Goal: Information Seeking & Learning: Check status

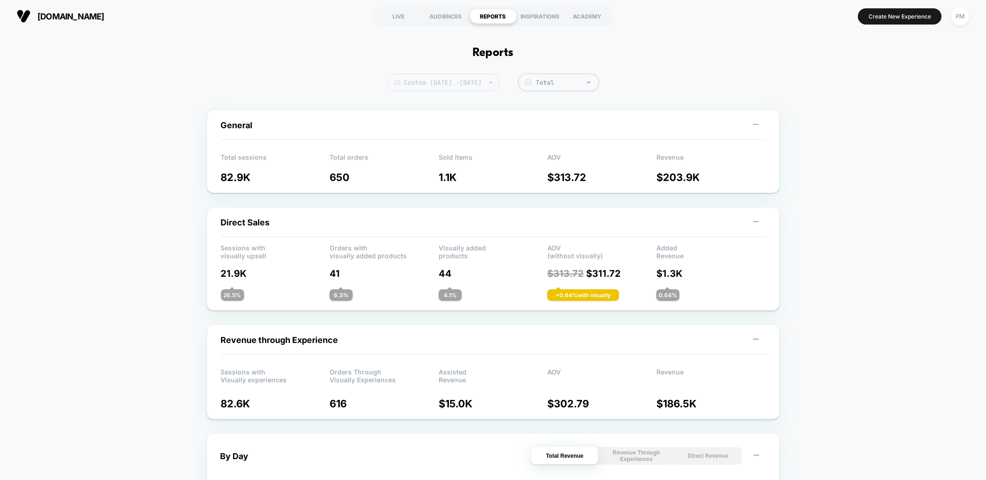
click at [488, 86] on span "Custom Sep 21, 2025 - Sep 22, 2025" at bounding box center [444, 83] width 112 height 18
select select "*"
select select "****"
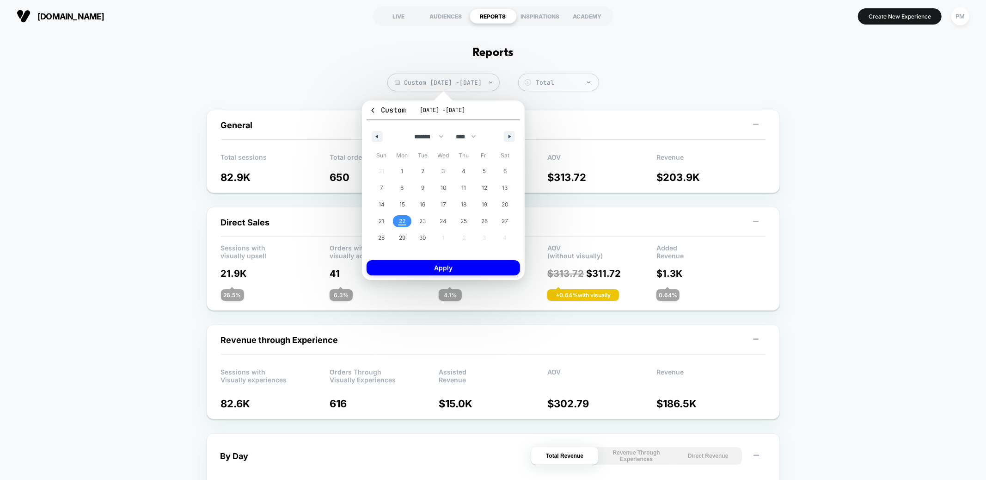
click at [403, 220] on span "22" at bounding box center [402, 221] width 6 height 17
click at [425, 268] on button "Apply" at bounding box center [444, 267] width 154 height 15
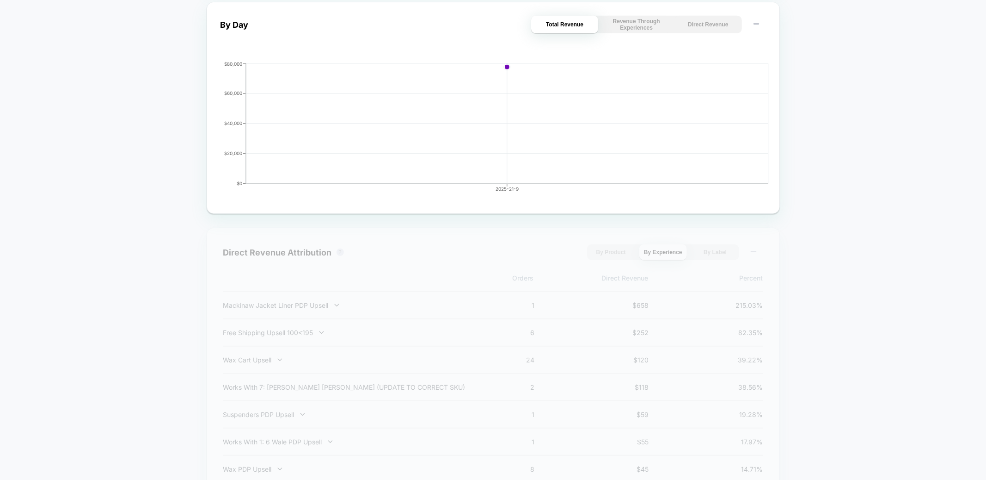
scroll to position [510, 0]
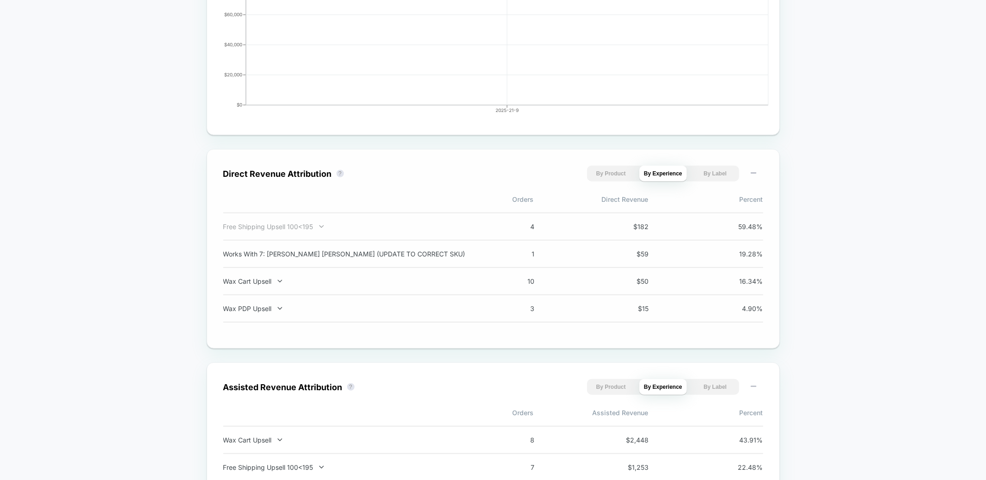
click at [366, 226] on div "Free Shipping Upsell 100<195" at bounding box center [344, 226] width 243 height 8
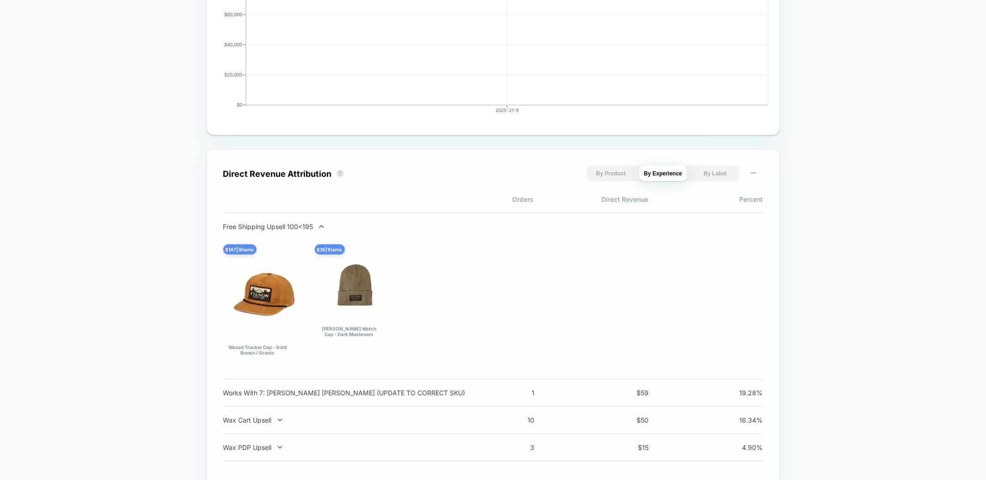
click at [366, 226] on div "Free Shipping Upsell 100<195" at bounding box center [344, 226] width 243 height 8
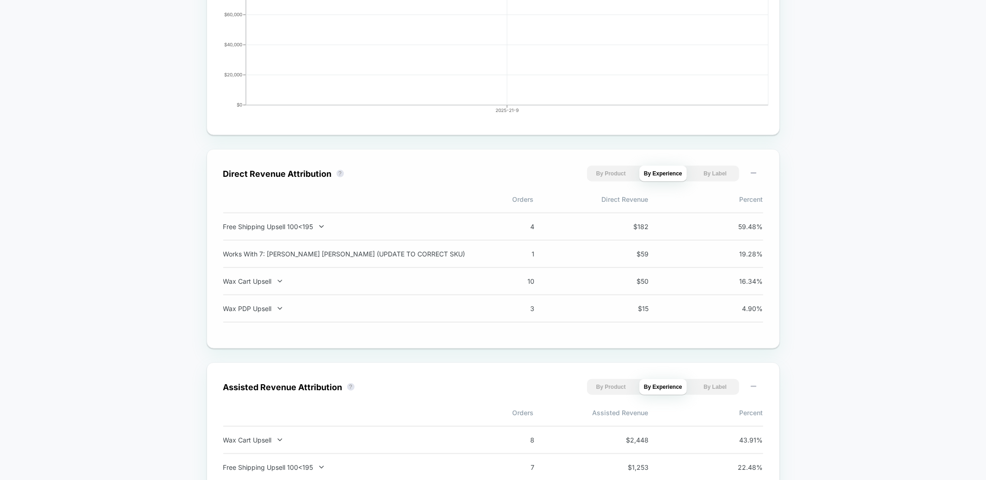
scroll to position [519, 0]
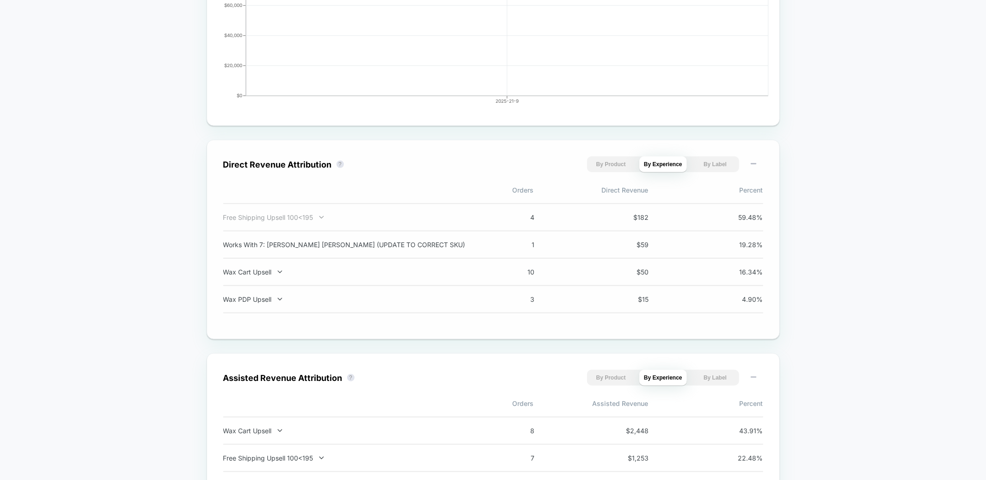
click at [362, 218] on div "Free Shipping Upsell 100<195" at bounding box center [344, 217] width 243 height 8
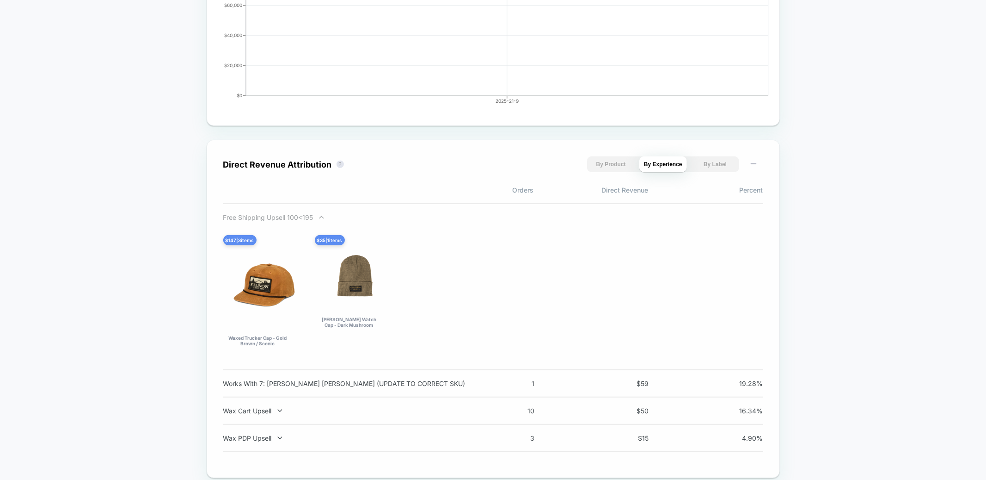
click at [362, 218] on div "Free Shipping Upsell 100<195" at bounding box center [344, 217] width 243 height 8
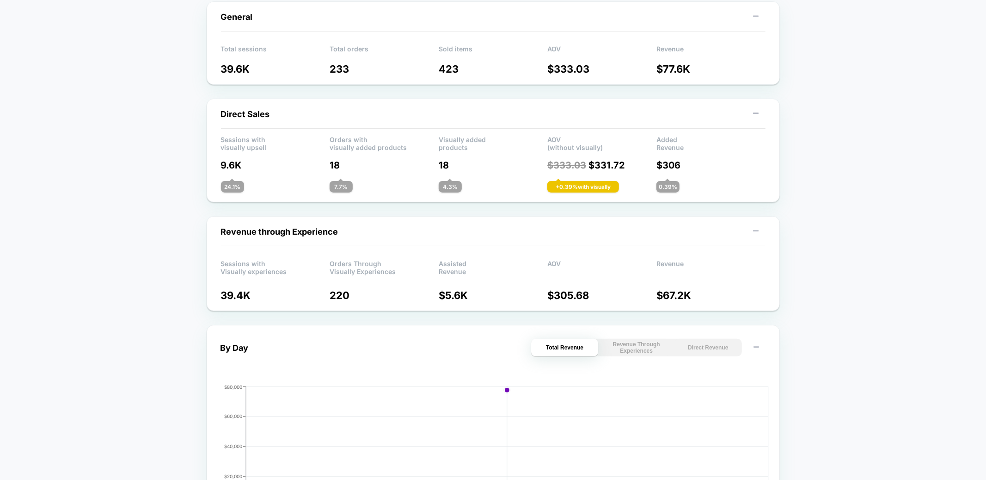
scroll to position [0, 0]
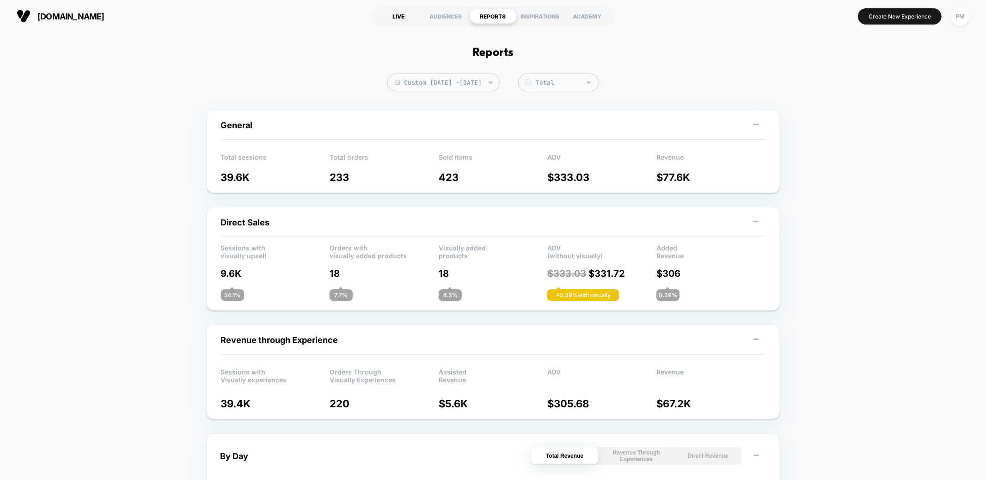
click at [394, 19] on div "LIVE" at bounding box center [398, 16] width 47 height 15
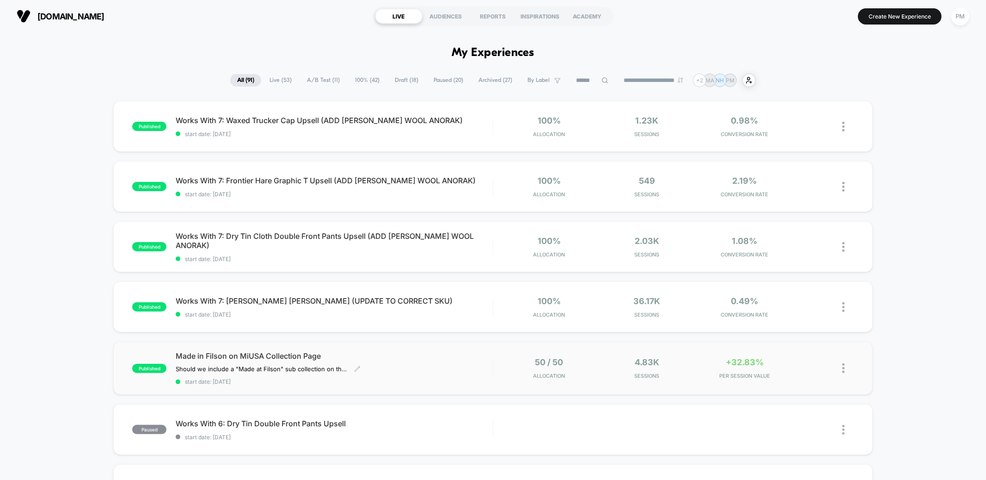
click at [409, 363] on div "Made in Filson on MiUSA Collection Page Should we include a "Made at Filson" su…" at bounding box center [334, 368] width 317 height 34
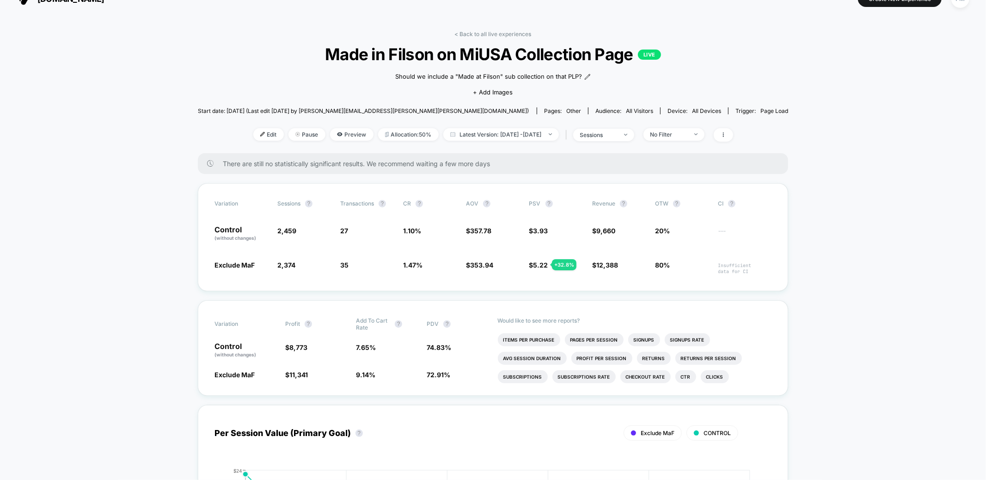
scroll to position [21, 0]
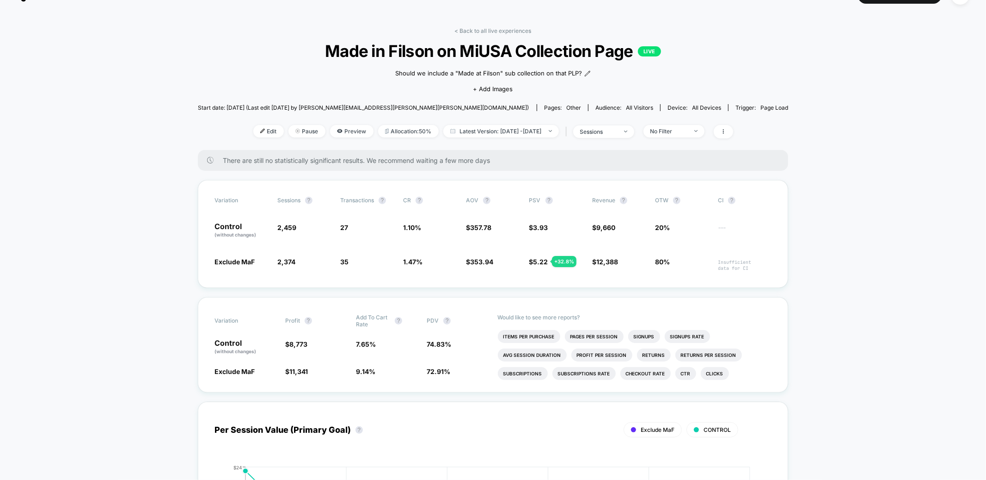
click at [336, 140] on div "< Back to all live experiences Made in Filson on MiUSA Collection Page LIVE Sho…" at bounding box center [493, 88] width 591 height 123
click at [336, 133] on span "Preview" at bounding box center [351, 131] width 43 height 12
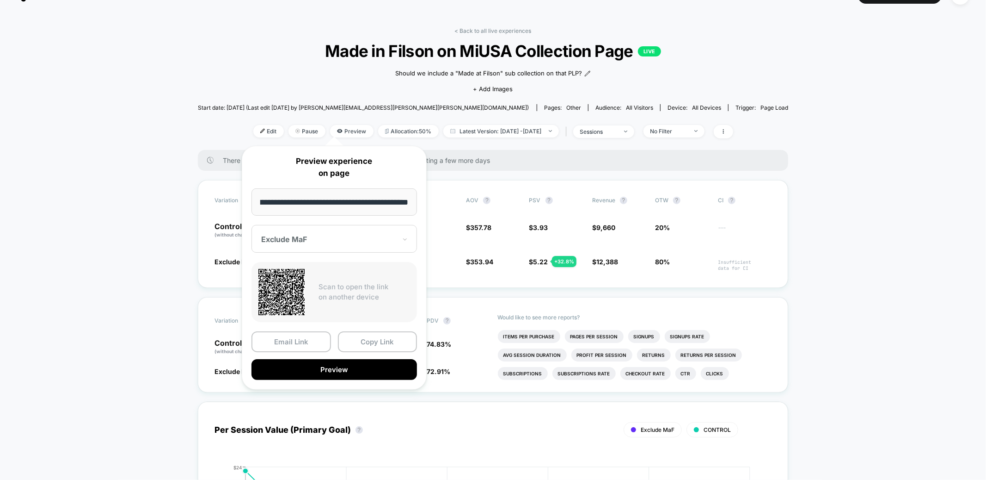
scroll to position [0, 0]
click at [347, 244] on div "Exclude MaF" at bounding box center [328, 239] width 137 height 11
click at [337, 288] on div "CONTROL" at bounding box center [334, 287] width 156 height 17
click at [345, 362] on button "Preview" at bounding box center [335, 369] width 166 height 21
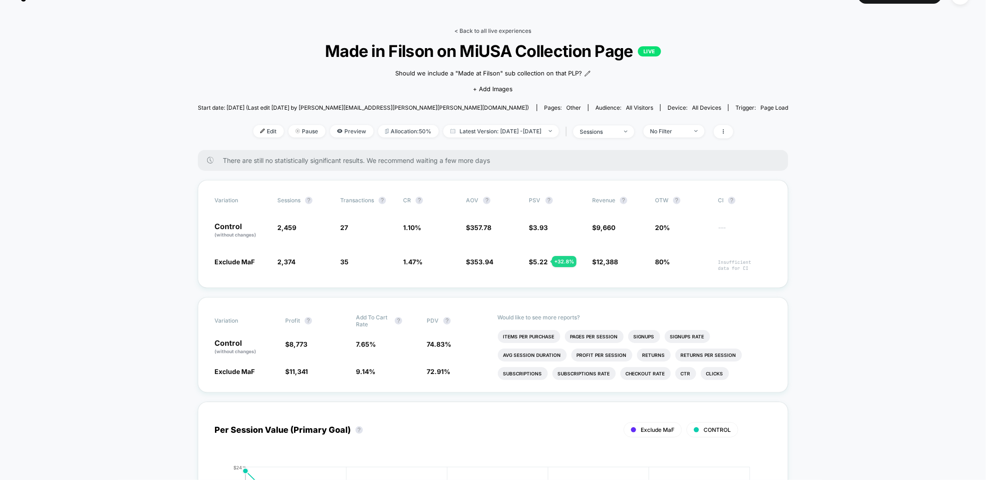
click at [480, 30] on link "< Back to all live experiences" at bounding box center [493, 30] width 77 height 7
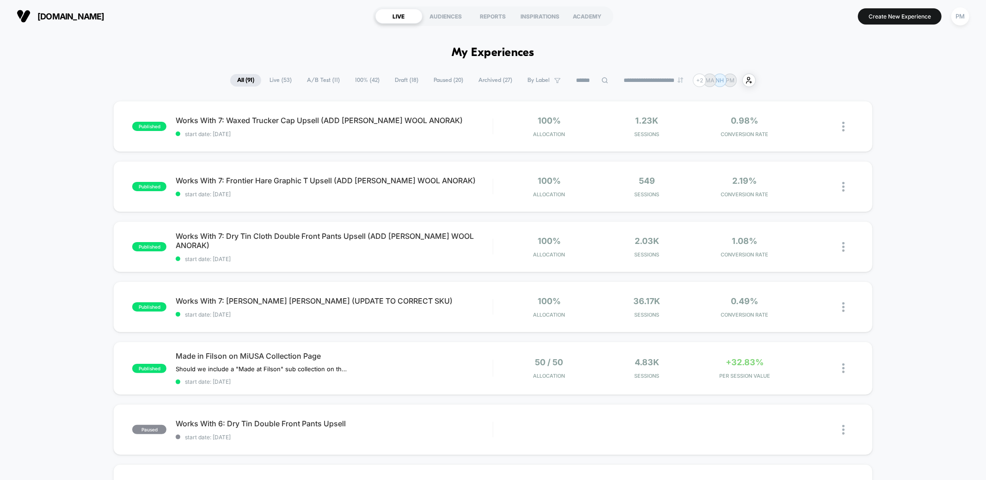
click at [496, 24] on section "LIVE AUDIENCES REPORTS INSPIRATIONS ACADEMY" at bounding box center [493, 16] width 315 height 23
click at [492, 20] on div "REPORTS" at bounding box center [493, 16] width 47 height 15
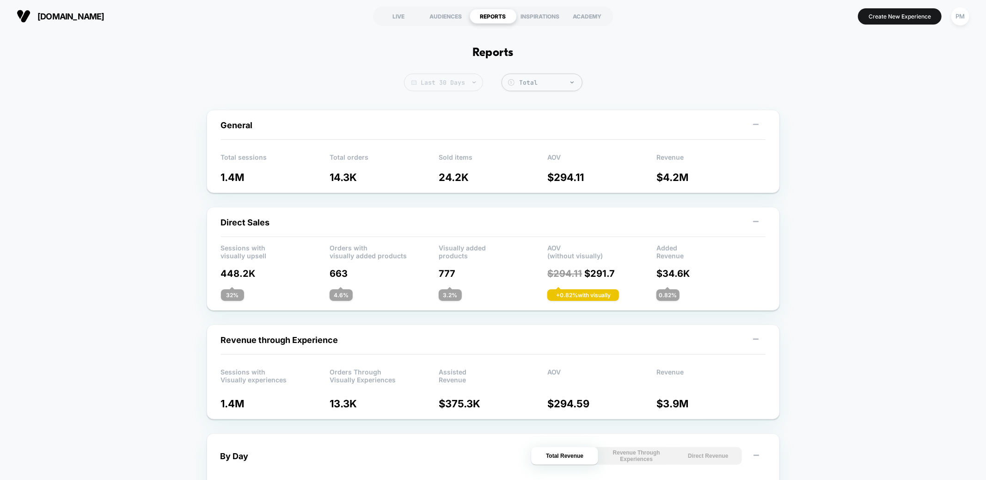
click at [444, 77] on span "Last 30 Days" at bounding box center [443, 83] width 79 height 18
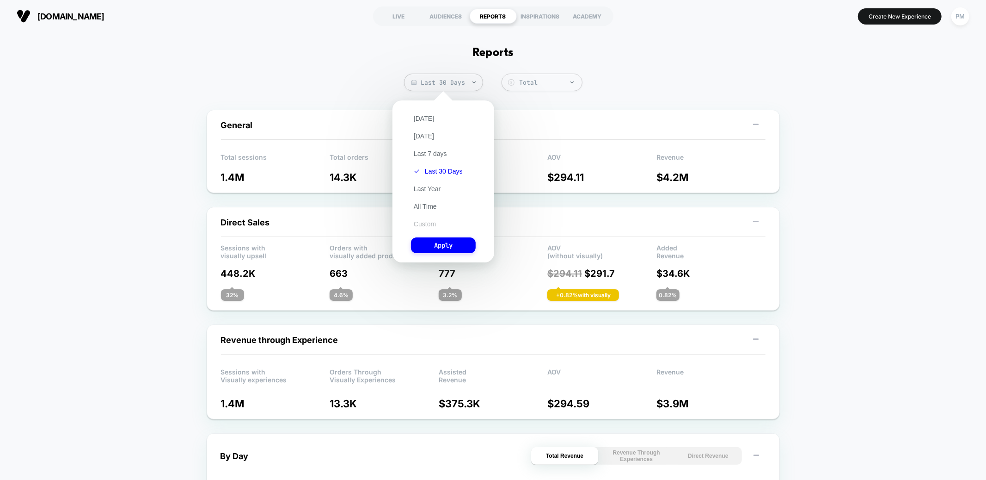
click at [434, 222] on button "Custom" at bounding box center [425, 224] width 28 height 8
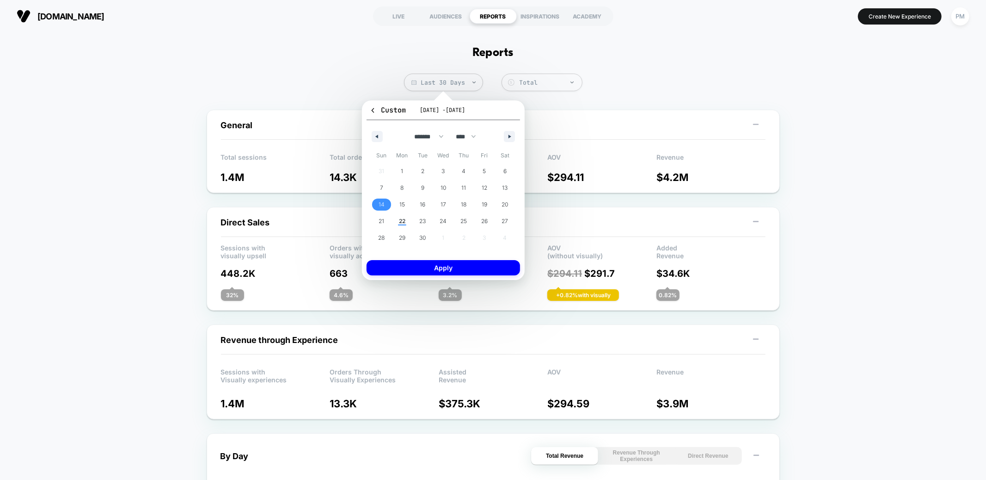
click at [382, 203] on span "14" at bounding box center [382, 204] width 6 height 17
click at [505, 201] on span "20" at bounding box center [505, 204] width 6 height 17
click at [471, 265] on button "Apply" at bounding box center [444, 267] width 154 height 15
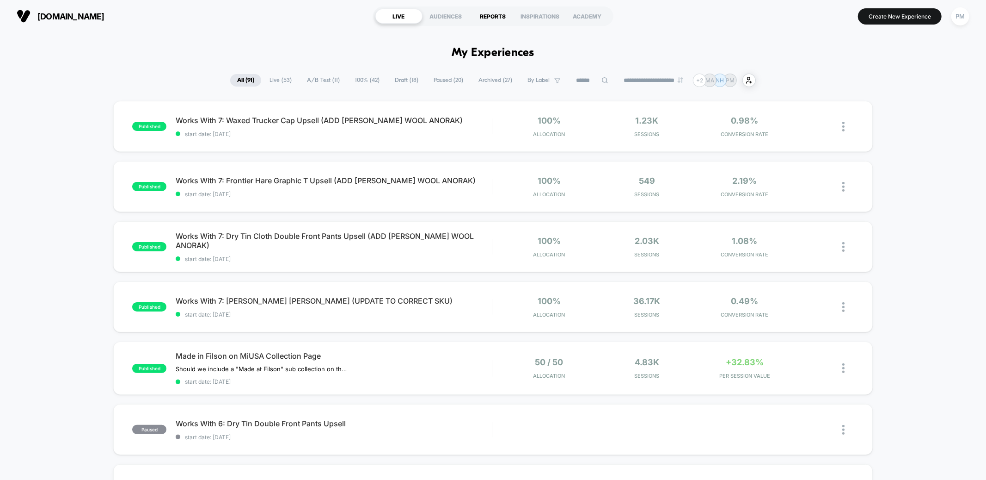
click at [488, 10] on div "REPORTS" at bounding box center [493, 16] width 47 height 15
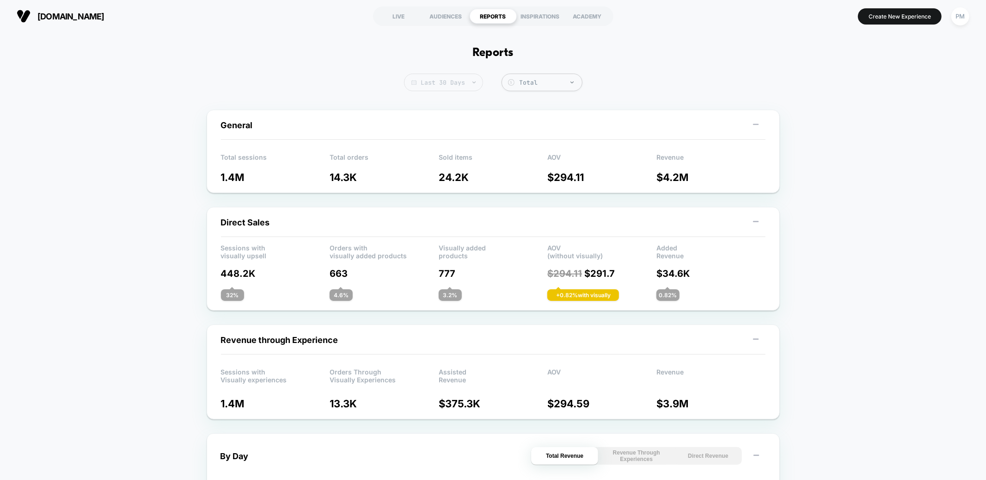
click at [462, 81] on span "Last 30 Days" at bounding box center [443, 83] width 79 height 18
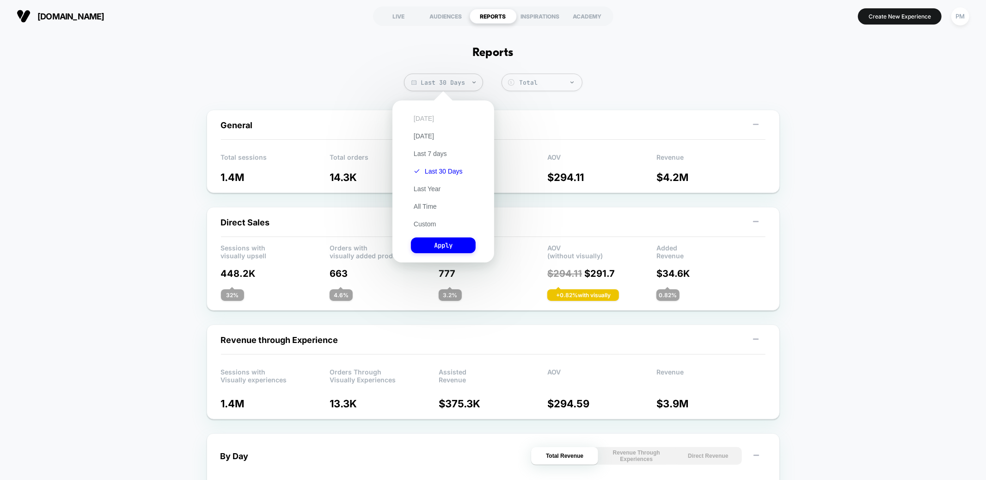
click at [423, 120] on button "[DATE]" at bounding box center [424, 118] width 26 height 8
click at [446, 248] on button "Apply" at bounding box center [443, 245] width 65 height 16
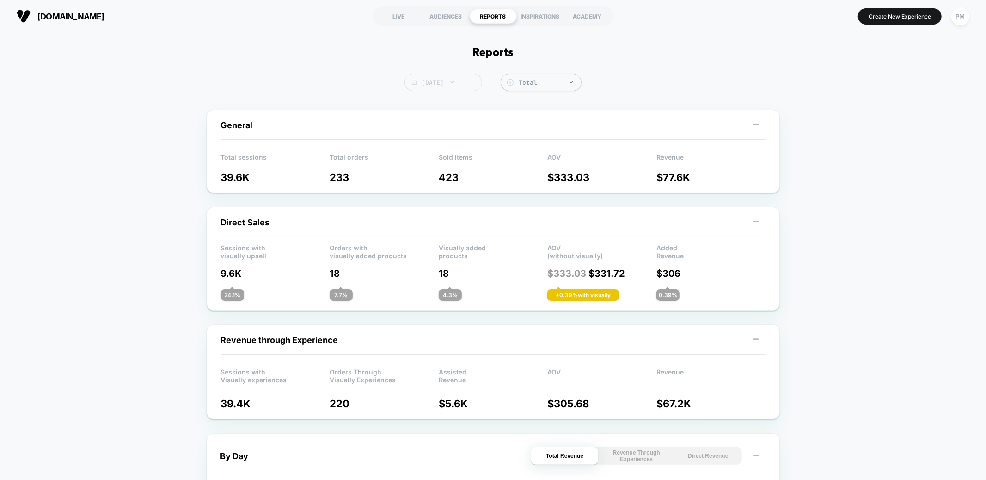
click at [446, 80] on span "[DATE]" at bounding box center [444, 83] width 78 height 18
select select "*"
select select "****"
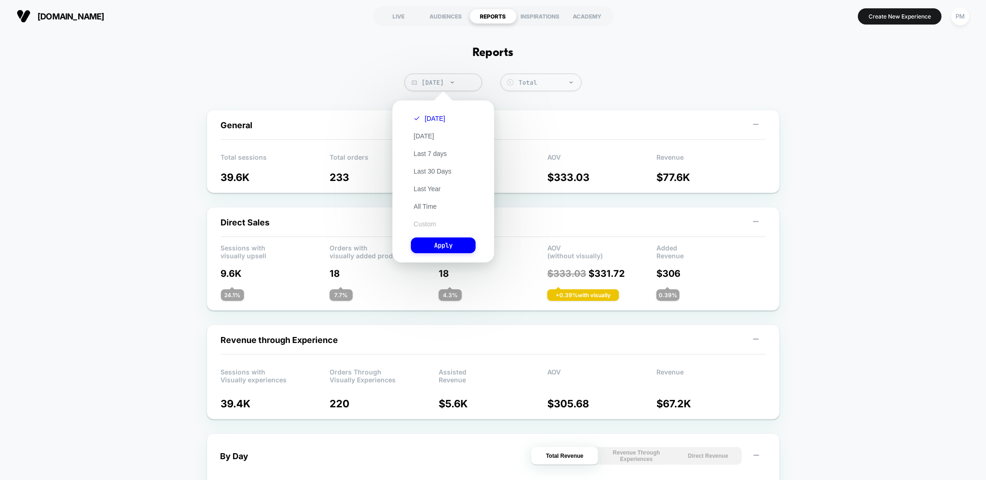
click at [427, 224] on button "Custom" at bounding box center [425, 224] width 28 height 8
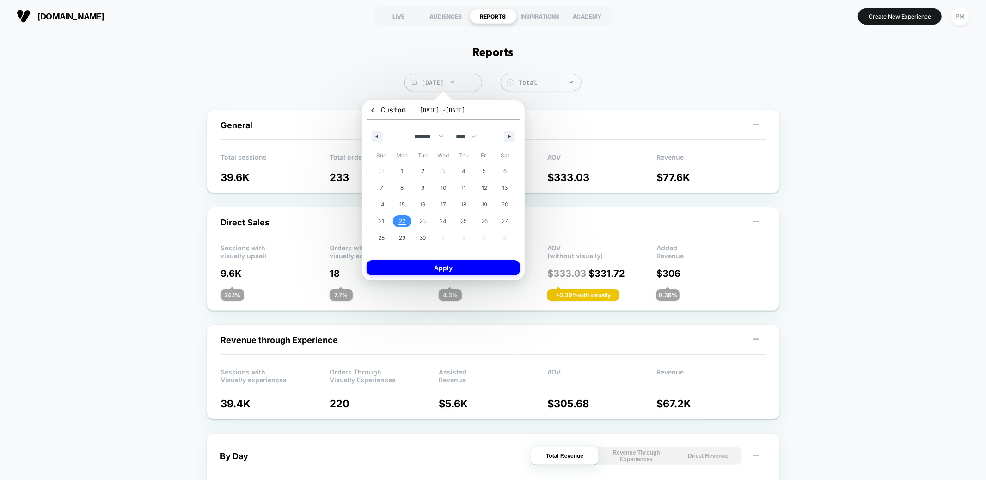
click at [374, 129] on div "******* ******** ***** ***** *** **** **** ****** ********* ******* ******** **…" at bounding box center [444, 134] width 154 height 28
click at [375, 132] on button "button" at bounding box center [377, 136] width 11 height 11
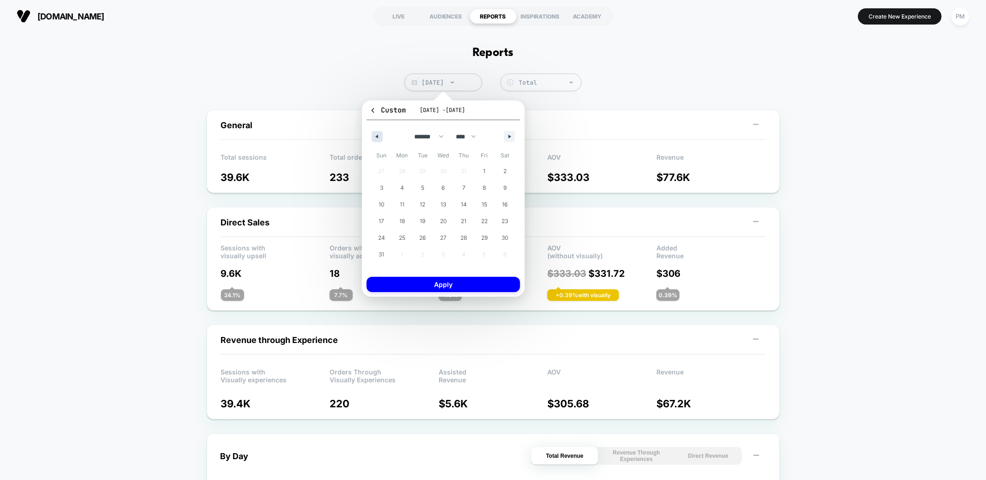
click at [379, 139] on button "button" at bounding box center [377, 136] width 11 height 11
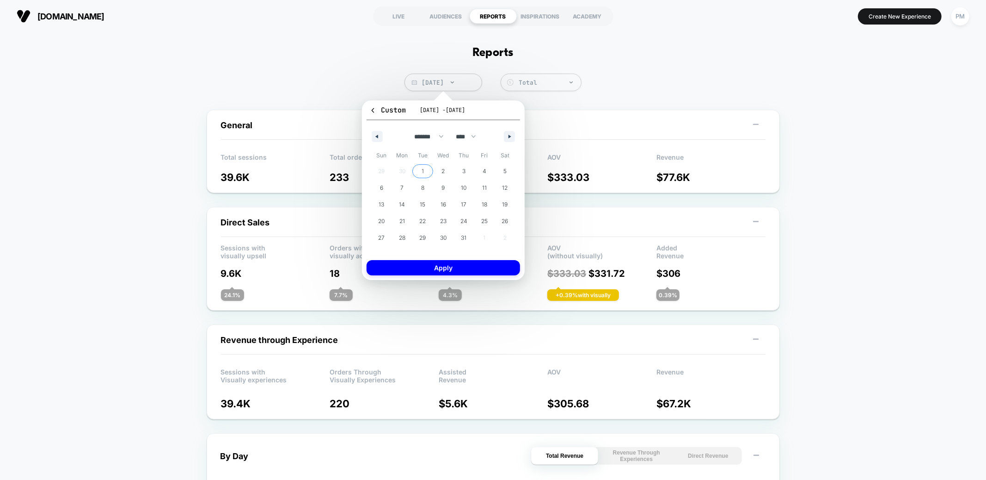
click at [419, 172] on span "1" at bounding box center [422, 171] width 21 height 12
click at [511, 139] on button "button" at bounding box center [509, 136] width 11 height 11
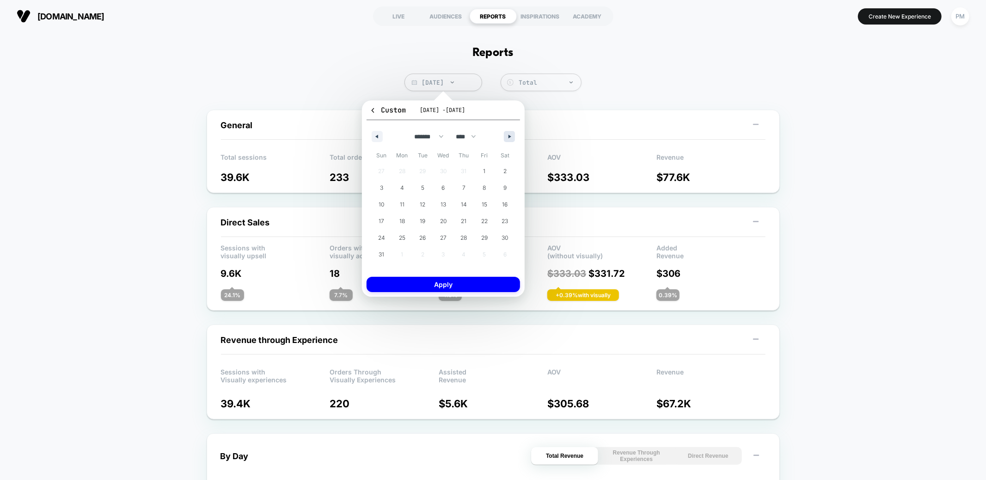
click at [511, 139] on button "button" at bounding box center [509, 136] width 11 height 11
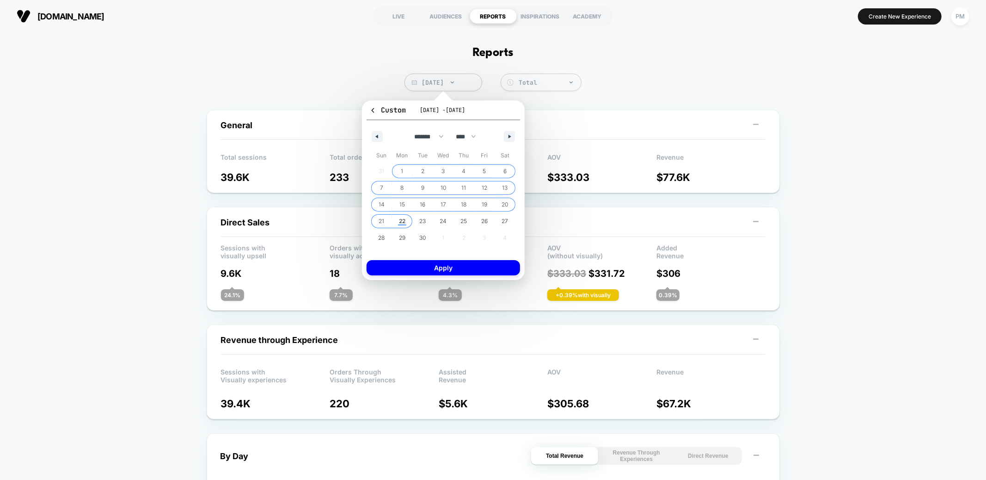
click at [405, 217] on span "22" at bounding box center [402, 221] width 6 height 17
select select "*"
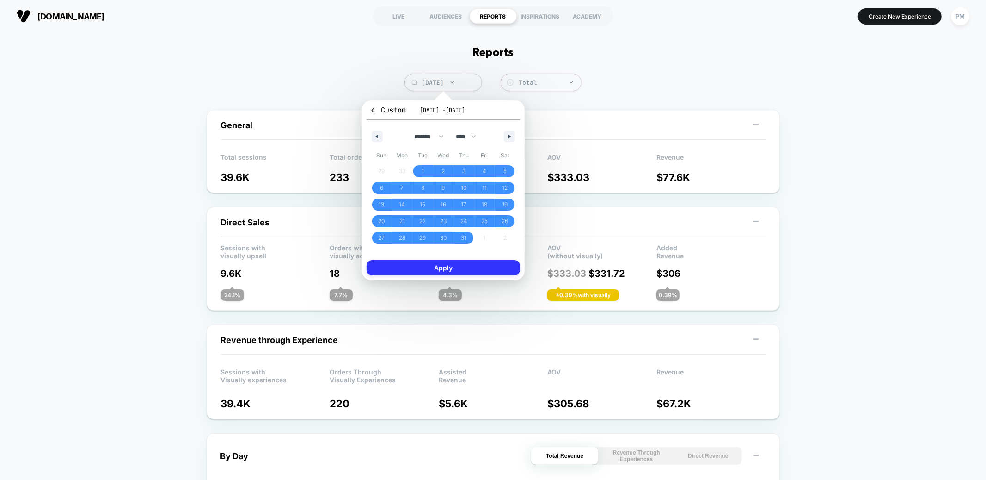
click at [422, 271] on button "Apply" at bounding box center [444, 267] width 154 height 15
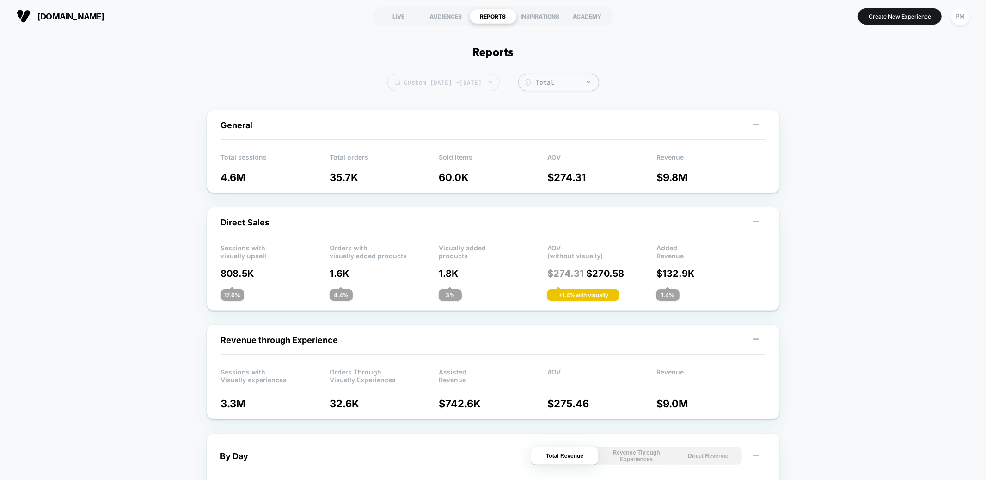
click at [463, 74] on span "Custom [DATE] - [DATE]" at bounding box center [444, 83] width 112 height 18
select select "*"
select select "****"
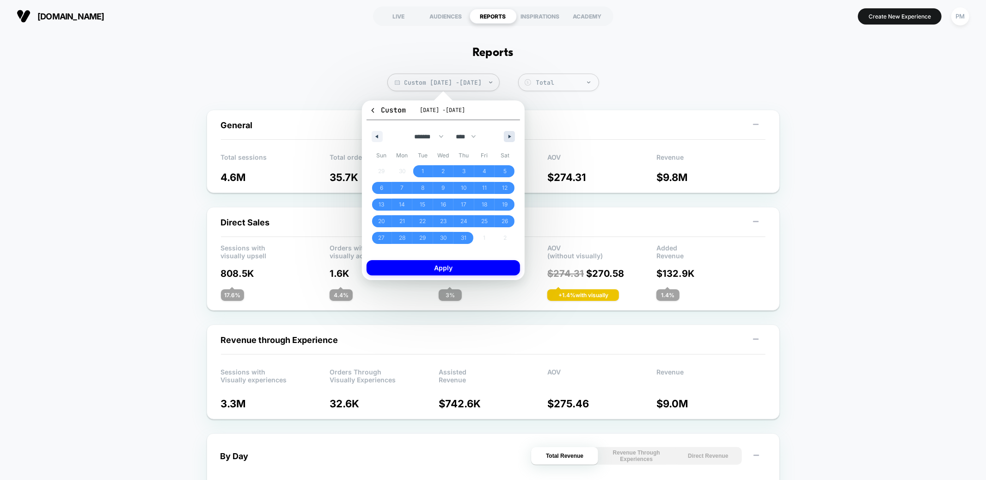
click at [506, 135] on button "button" at bounding box center [509, 136] width 11 height 11
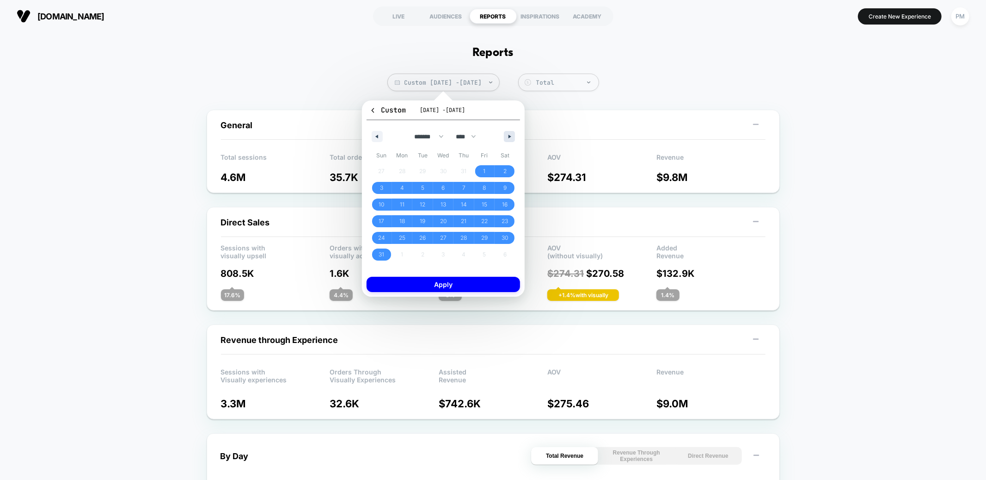
click at [508, 135] on button "button" at bounding box center [509, 136] width 11 height 11
select select "*"
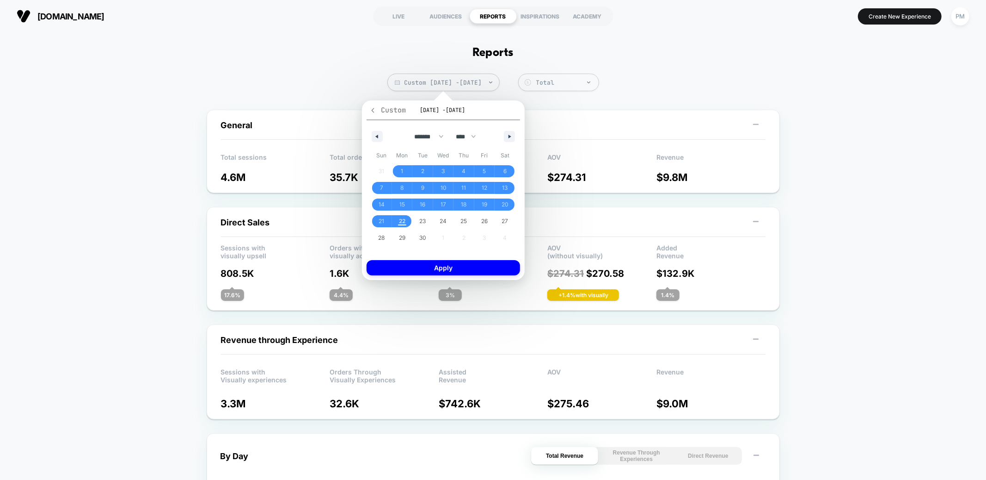
click at [371, 110] on icon "button" at bounding box center [372, 110] width 7 height 7
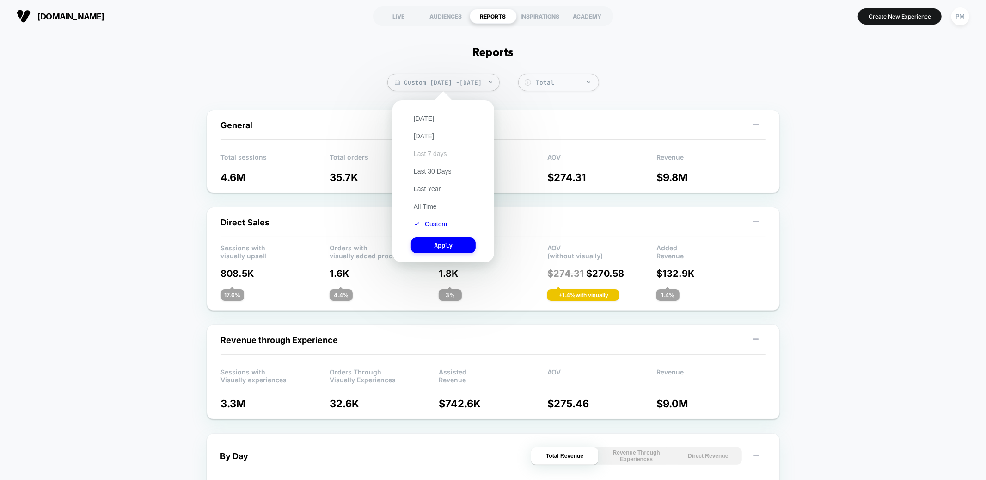
click at [431, 155] on button "Last 7 days" at bounding box center [430, 153] width 39 height 8
click at [444, 243] on button "Apply" at bounding box center [443, 245] width 65 height 16
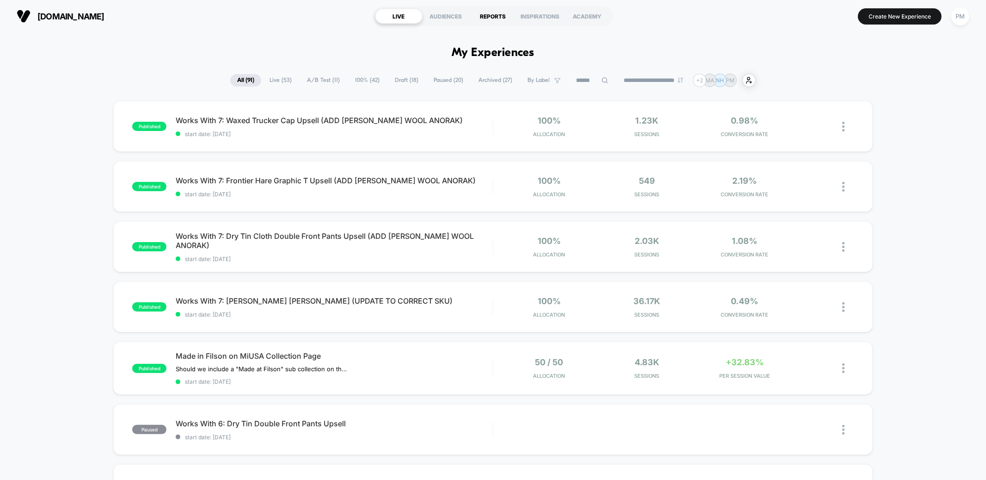
click at [489, 12] on div "REPORTS" at bounding box center [493, 16] width 47 height 15
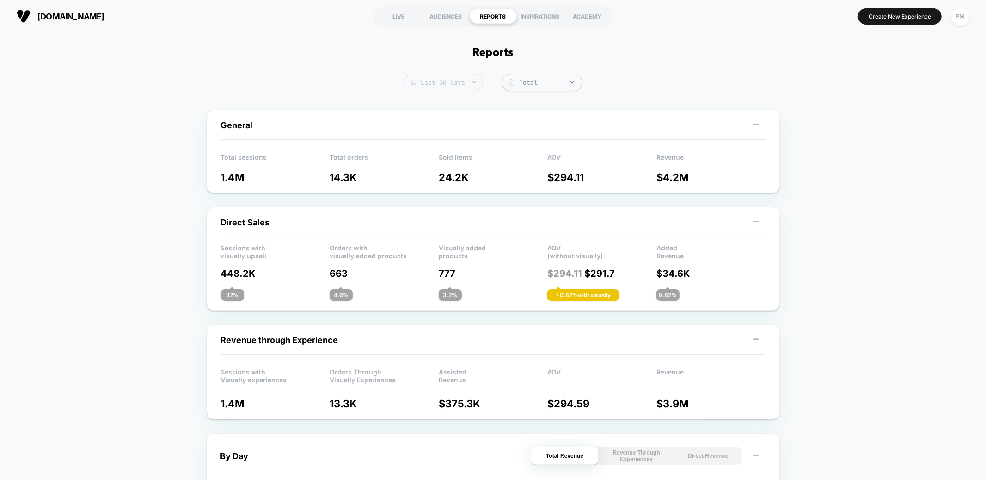
click at [454, 86] on span "Last 30 Days" at bounding box center [443, 83] width 79 height 18
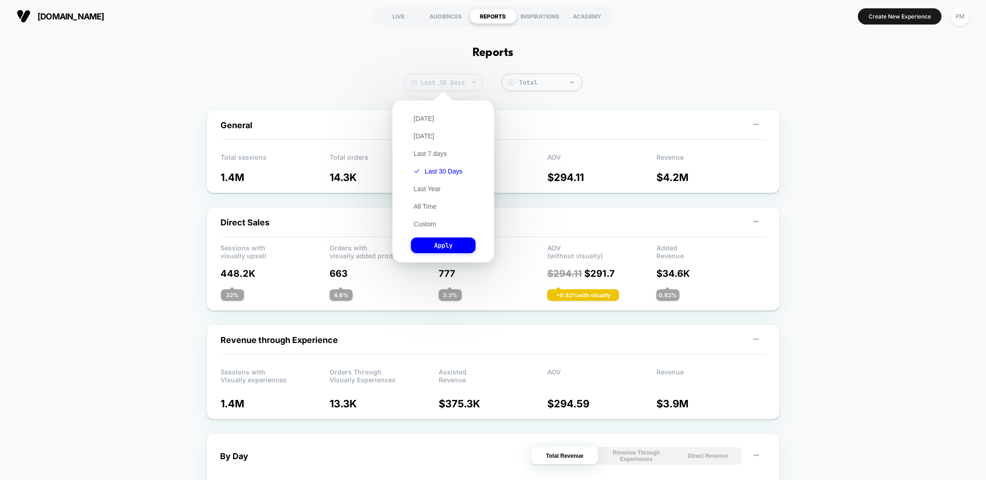
click at [453, 76] on span "Last 30 Days" at bounding box center [443, 83] width 79 height 18
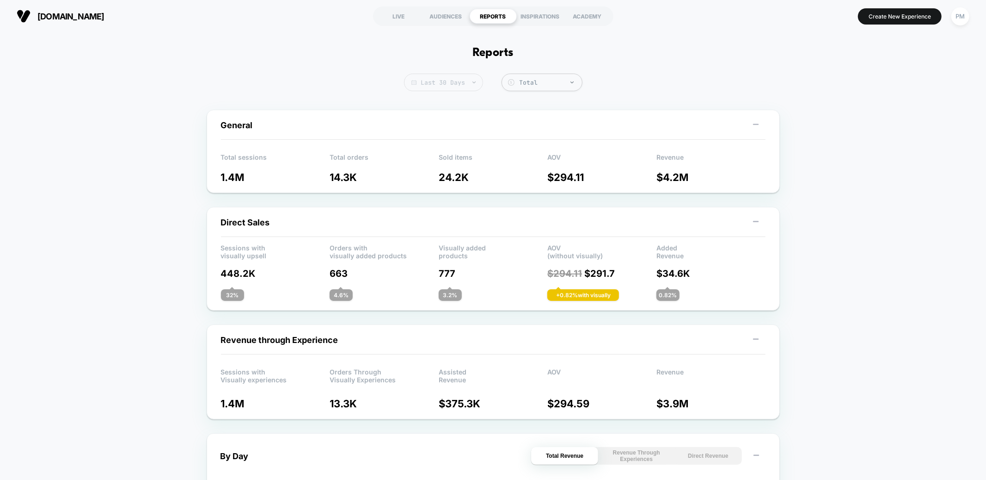
click at [453, 79] on span "Last 30 Days" at bounding box center [443, 83] width 79 height 18
select select "*"
select select "****"
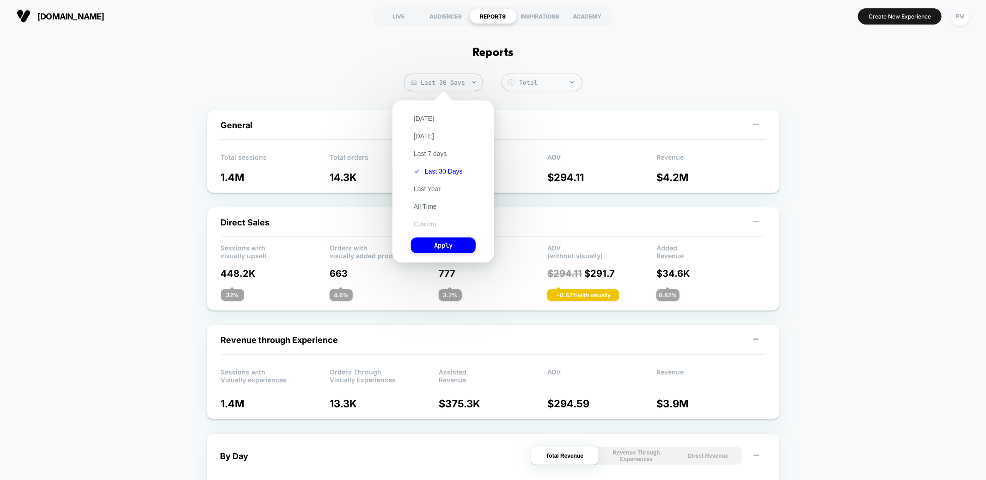
click at [428, 222] on button "Custom" at bounding box center [425, 224] width 28 height 8
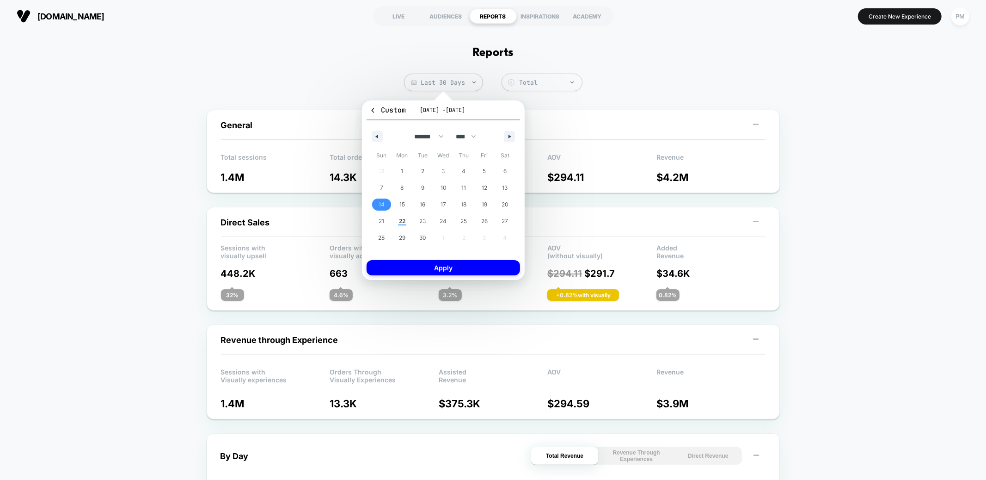
click at [387, 203] on span "14" at bounding box center [381, 204] width 21 height 12
click at [505, 202] on span "20" at bounding box center [505, 204] width 6 height 17
click at [484, 272] on button "Apply" at bounding box center [444, 267] width 154 height 15
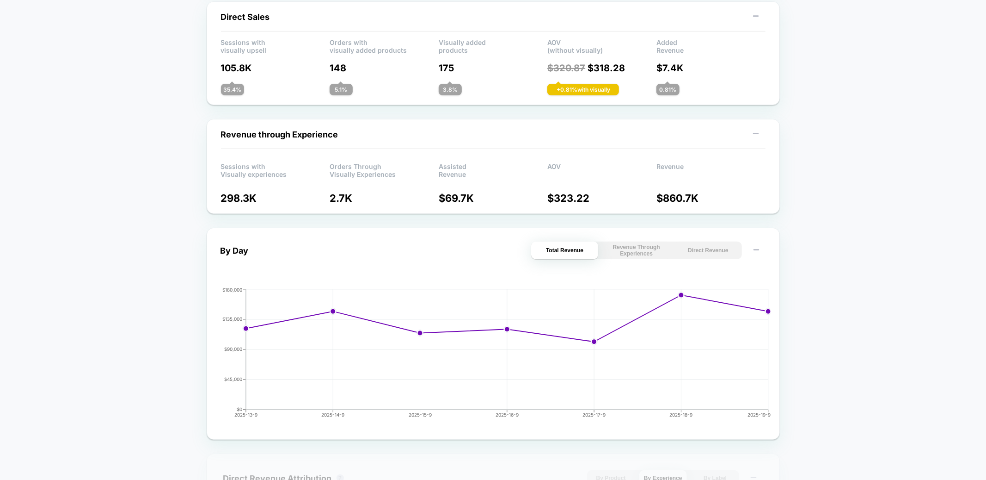
scroll to position [240, 0]
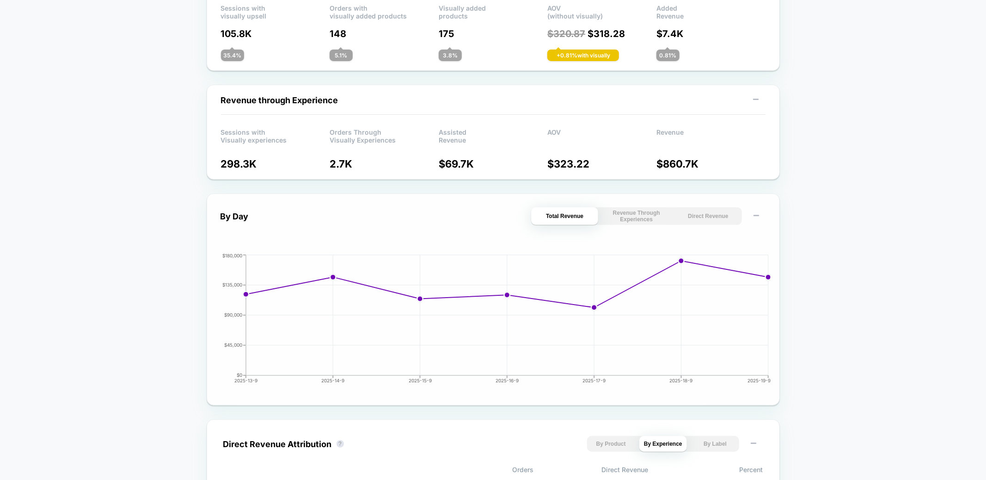
click at [689, 212] on button "Direct Revenue" at bounding box center [708, 216] width 67 height 18
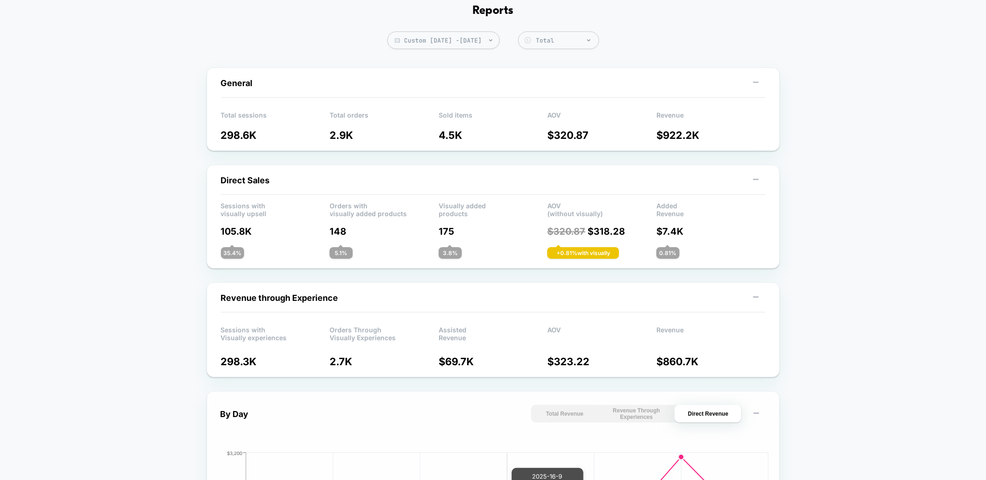
scroll to position [0, 0]
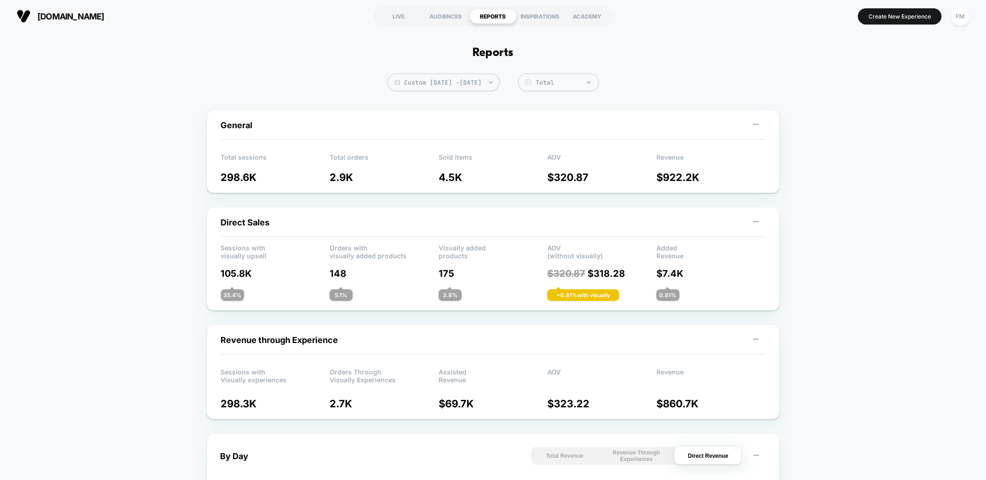
click at [474, 78] on span "Custom Sep 14, 2025 - Sep 20, 2025" at bounding box center [444, 83] width 112 height 18
select select "*"
select select "****"
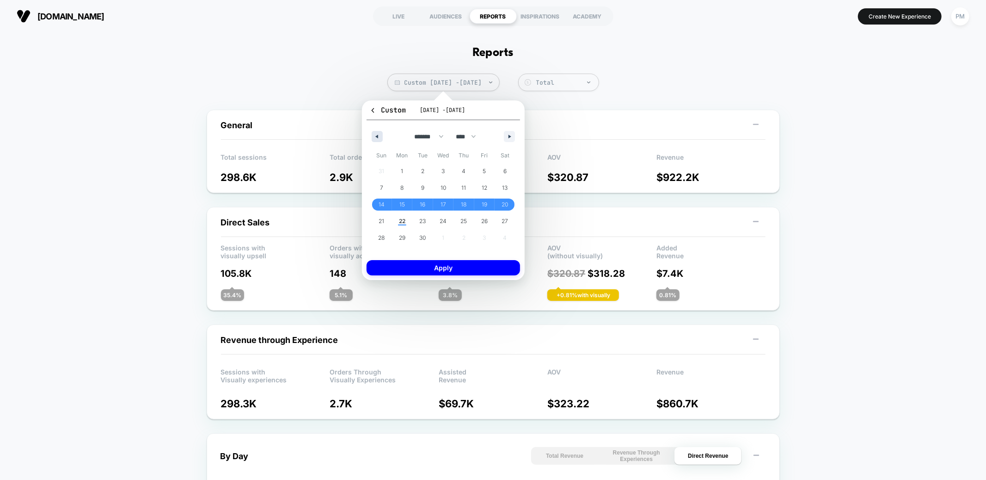
click at [378, 135] on button "button" at bounding box center [377, 136] width 11 height 11
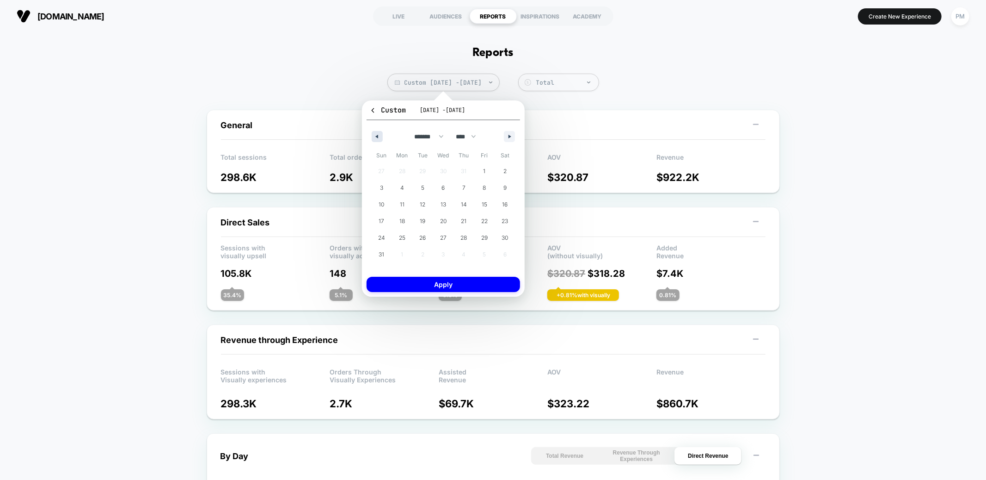
click at [378, 135] on button "button" at bounding box center [377, 136] width 11 height 11
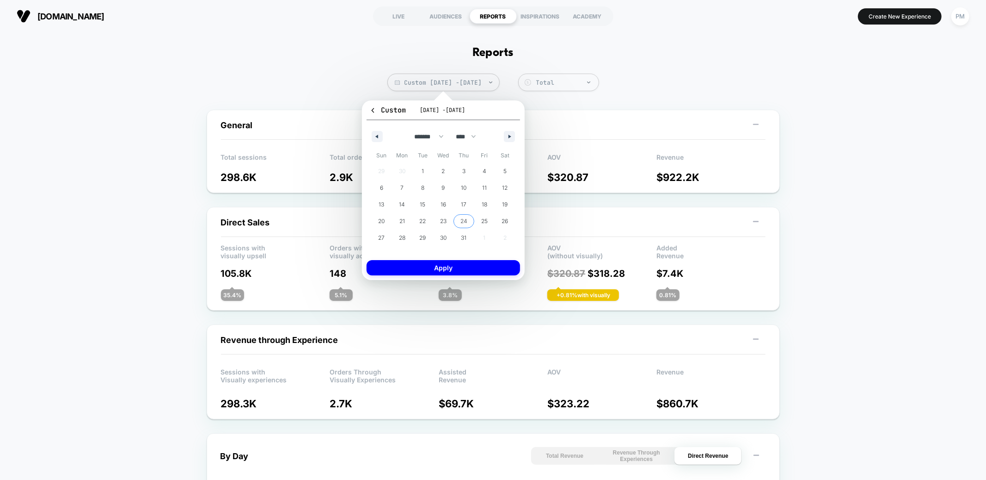
click at [462, 220] on span "24" at bounding box center [464, 221] width 7 height 17
click at [506, 133] on button "button" at bounding box center [509, 136] width 11 height 11
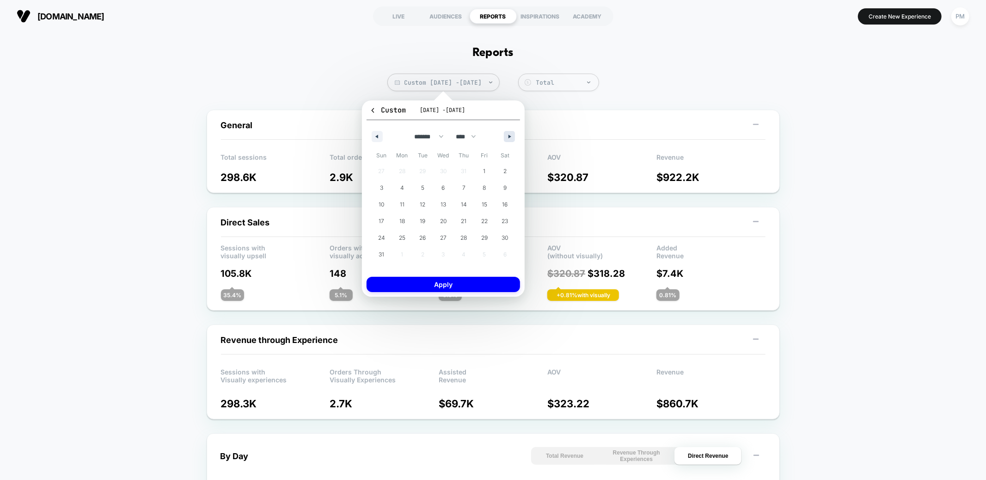
click at [506, 133] on button "button" at bounding box center [509, 136] width 11 height 11
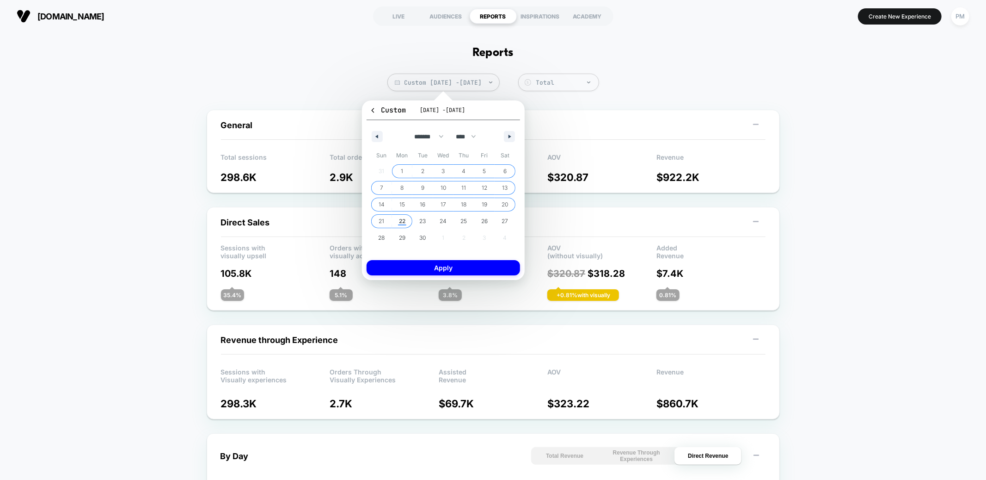
click at [406, 218] on span "22" at bounding box center [402, 221] width 6 height 17
select select "*"
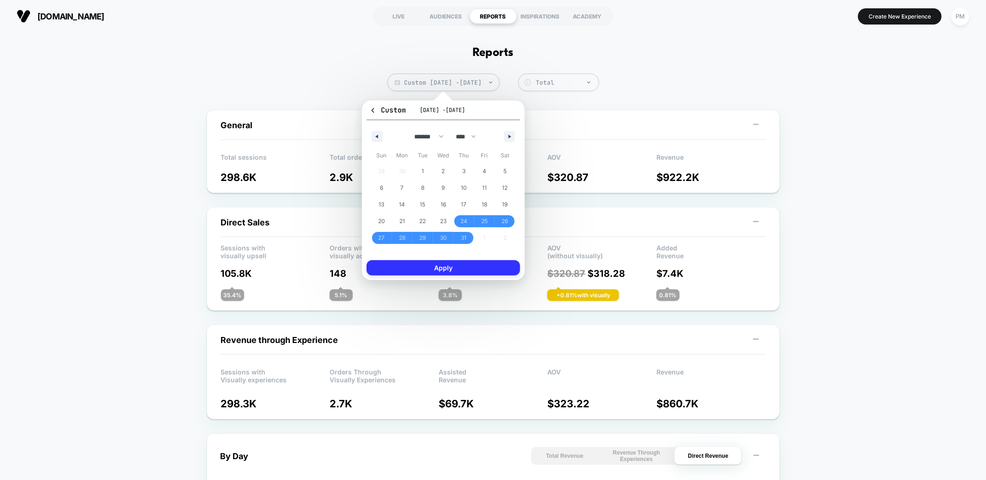
click at [429, 266] on button "Apply" at bounding box center [444, 267] width 154 height 15
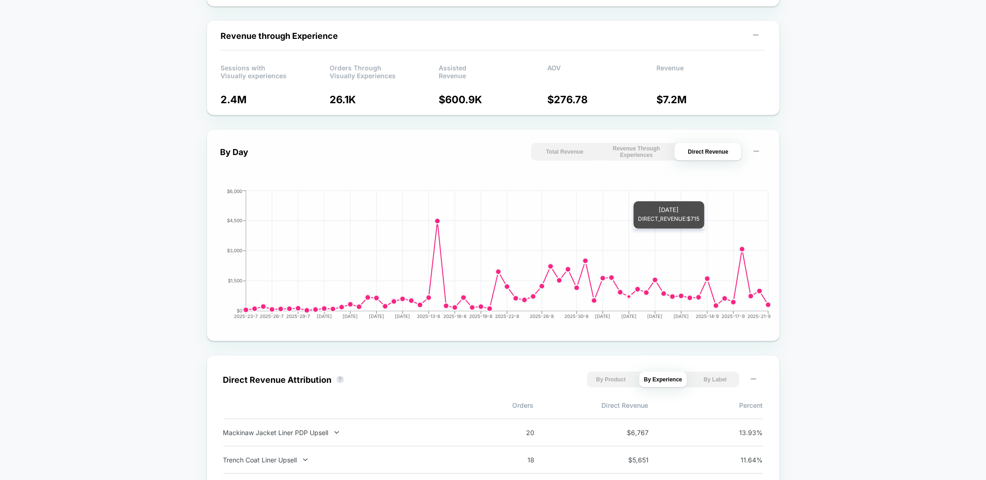
scroll to position [304, 0]
